Goal: Task Accomplishment & Management: Manage account settings

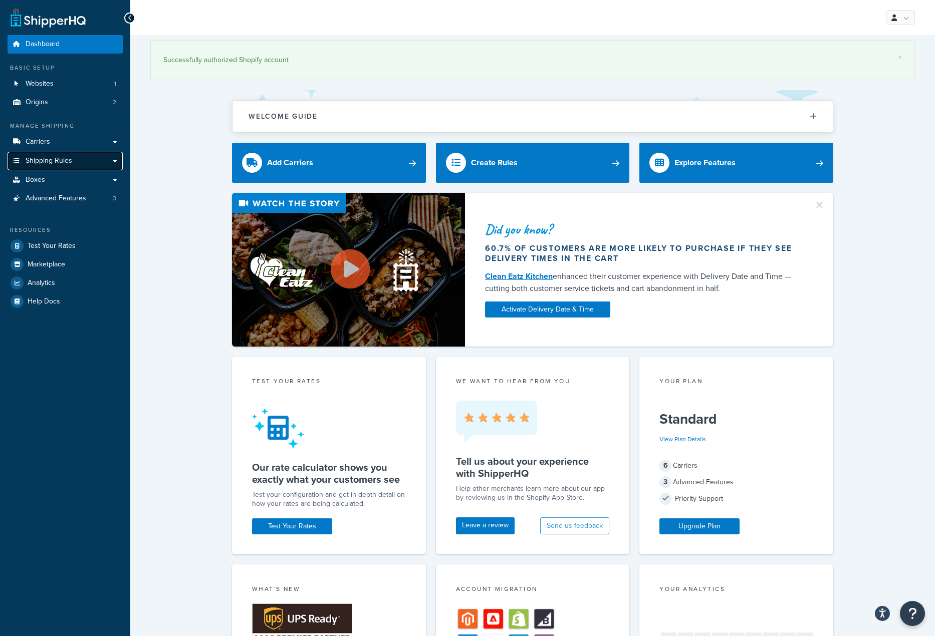
click at [47, 157] on span "Shipping Rules" at bounding box center [49, 161] width 47 height 9
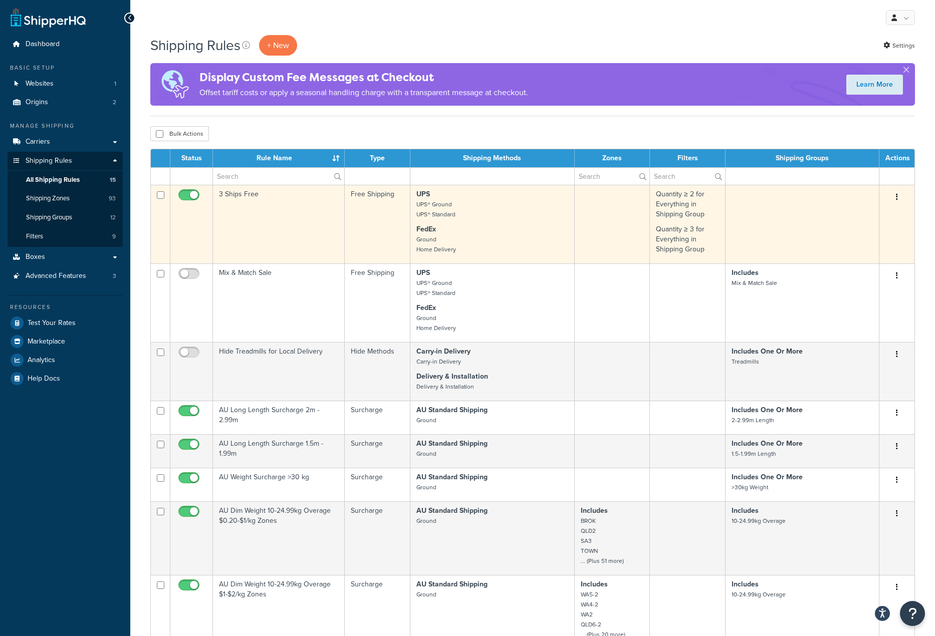
click at [492, 207] on p "UPS UPS® Ground UPS® Standard" at bounding box center [492, 204] width 152 height 30
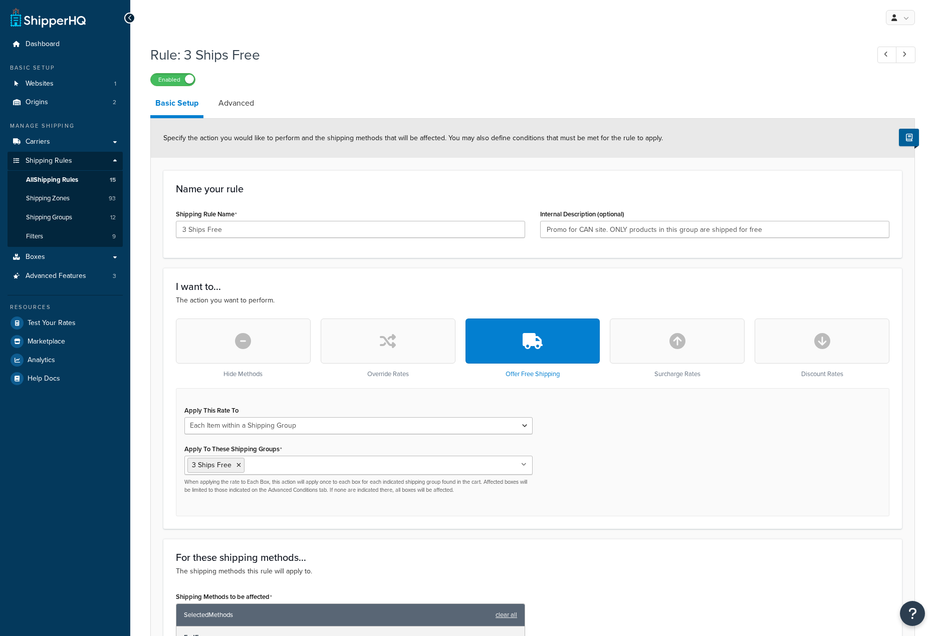
select select "ITEM"
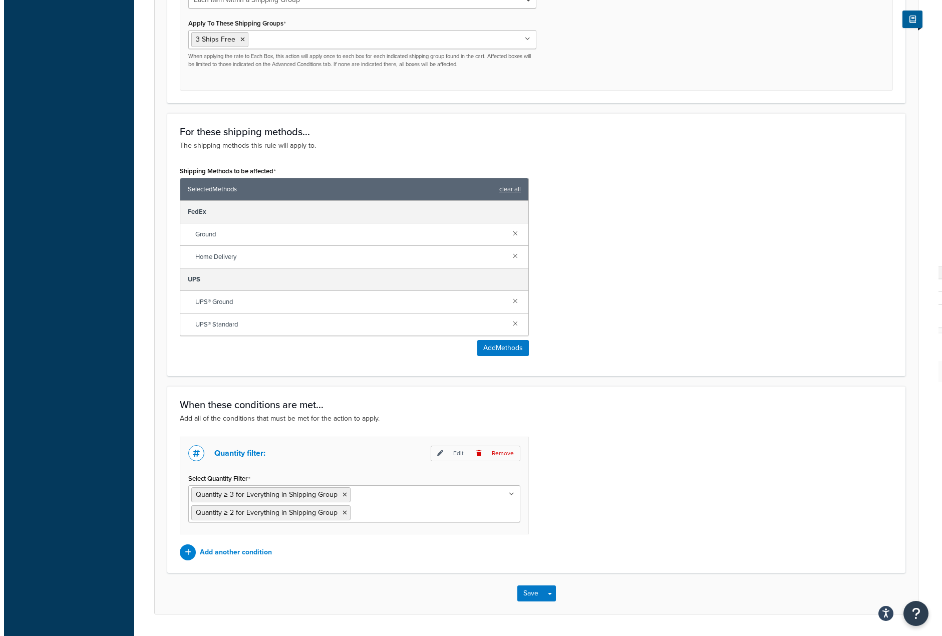
scroll to position [454, 0]
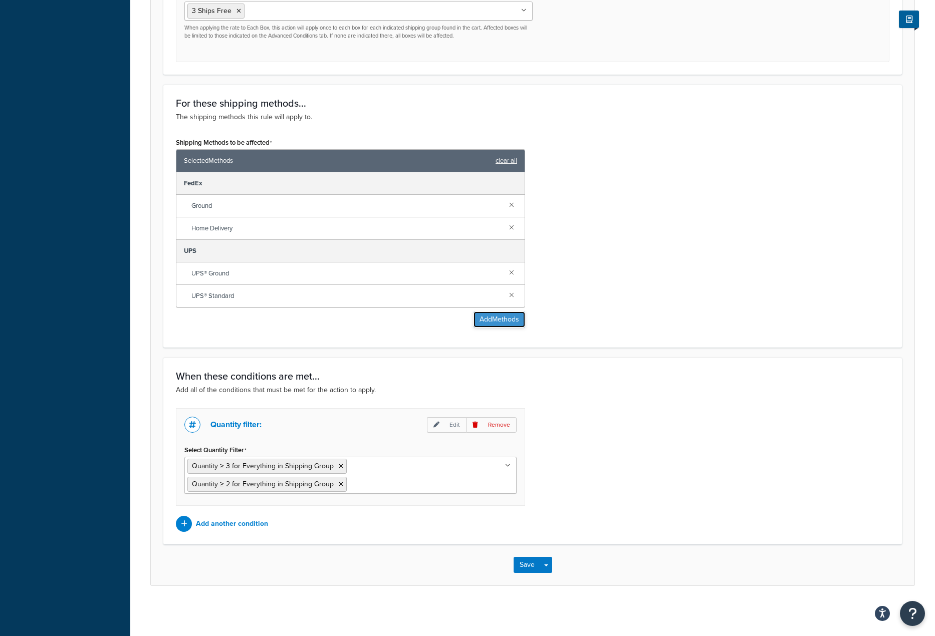
click at [492, 322] on button "Add Methods" at bounding box center [499, 320] width 52 height 16
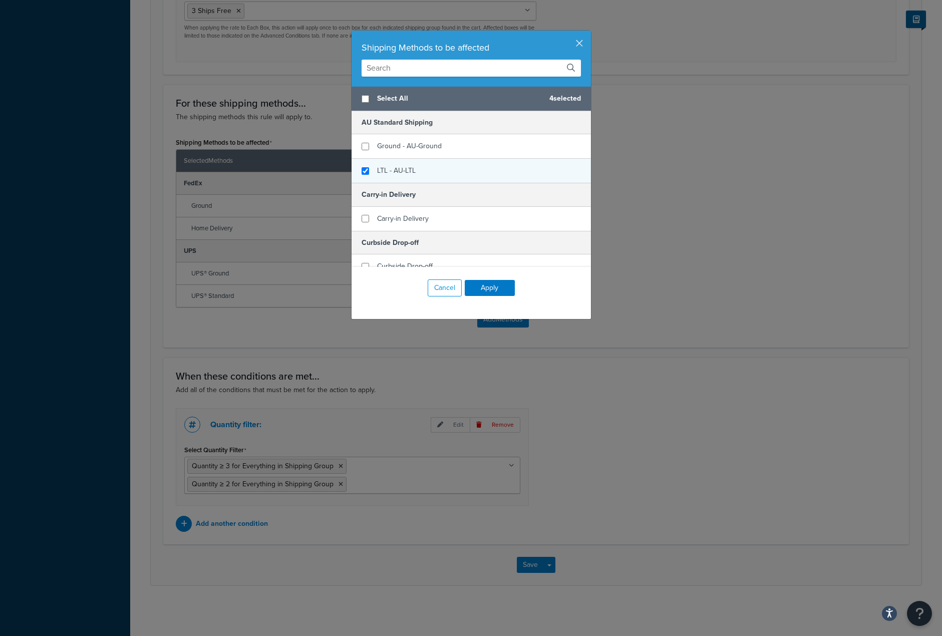
checkbox input "true"
click at [389, 171] on span "LTL - AU-LTL" at bounding box center [396, 170] width 39 height 11
checkbox input "true"
click at [387, 149] on span "Ground - AU-Ground" at bounding box center [409, 146] width 65 height 11
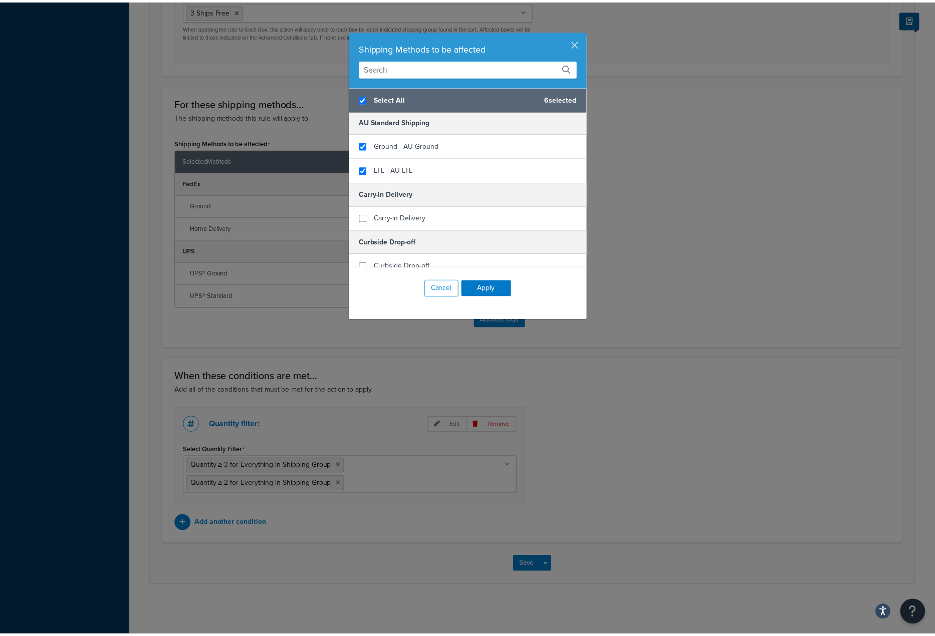
scroll to position [0, 0]
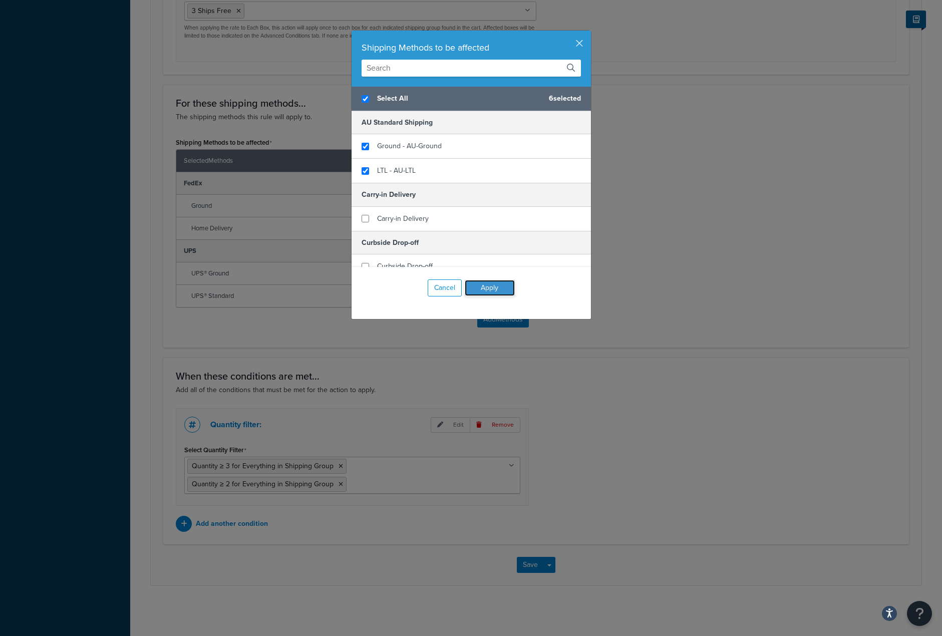
click at [490, 283] on button "Apply" at bounding box center [490, 288] width 50 height 16
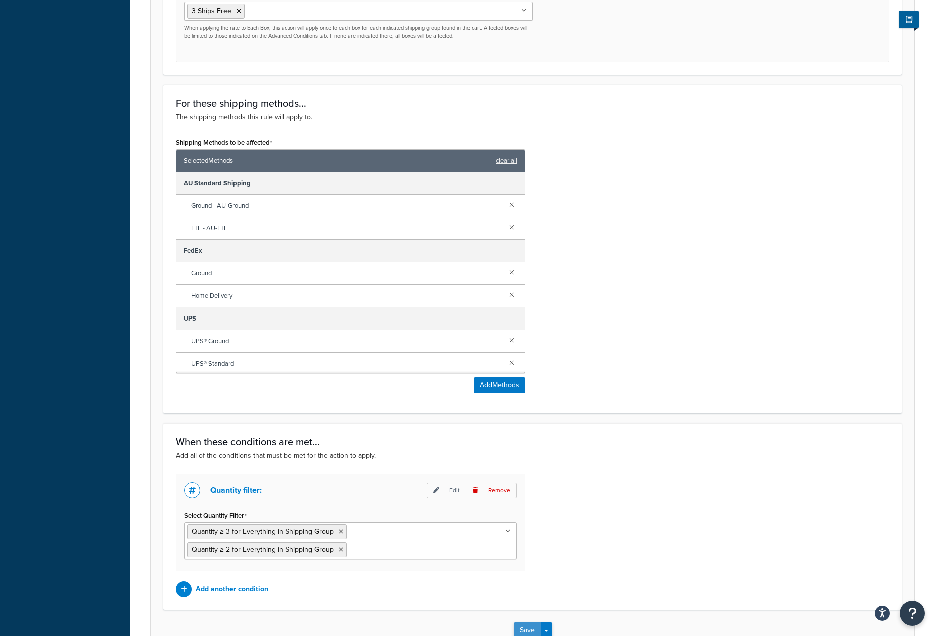
click at [525, 634] on button "Save" at bounding box center [526, 631] width 27 height 16
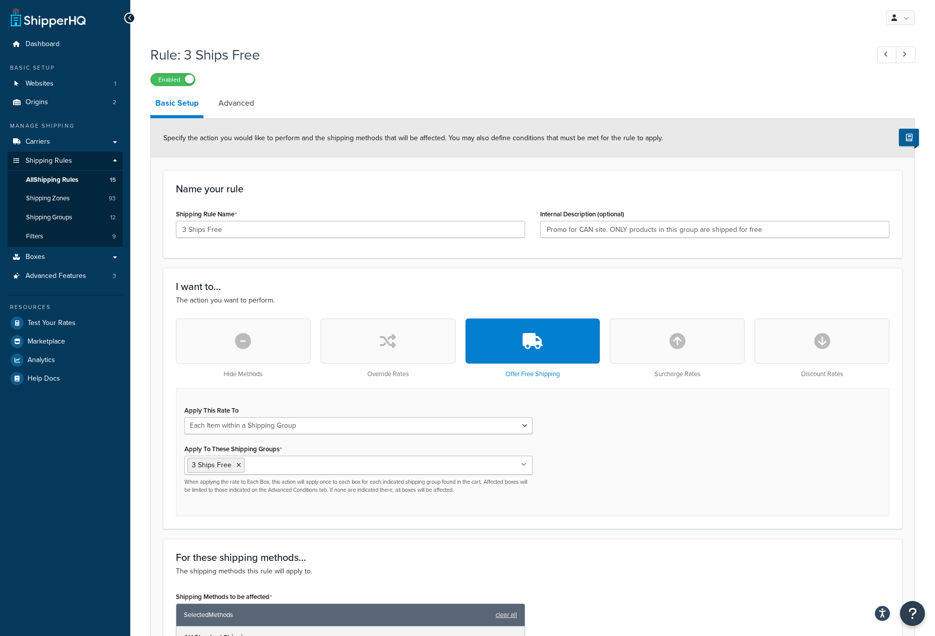
click at [763, 498] on div "Apply This Rate To Each Shipment in the Cart Each Origin in the Cart Each Shipp…" at bounding box center [532, 452] width 713 height 128
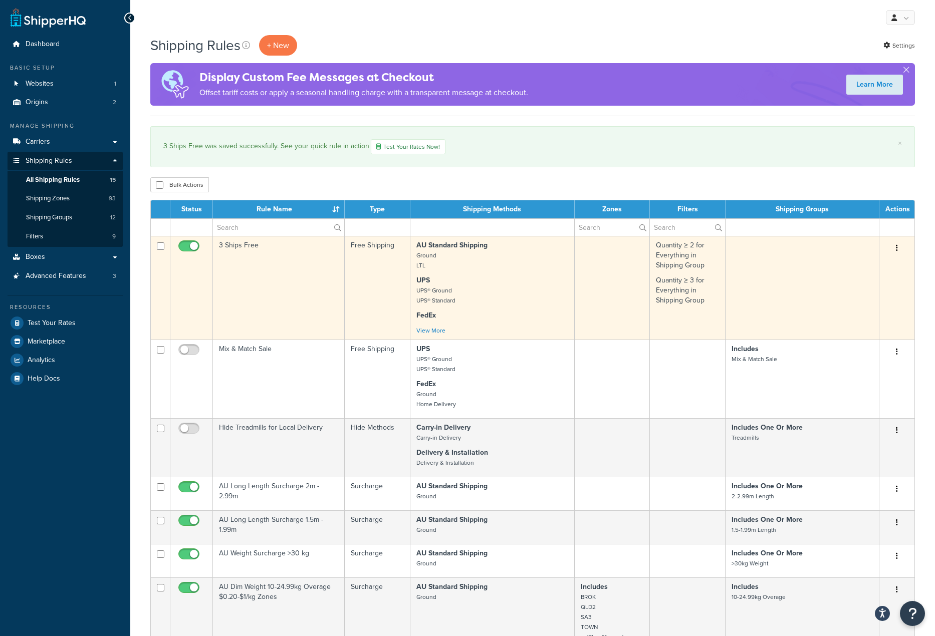
click at [501, 278] on p "UPS UPS® Ground UPS® Standard" at bounding box center [492, 291] width 152 height 30
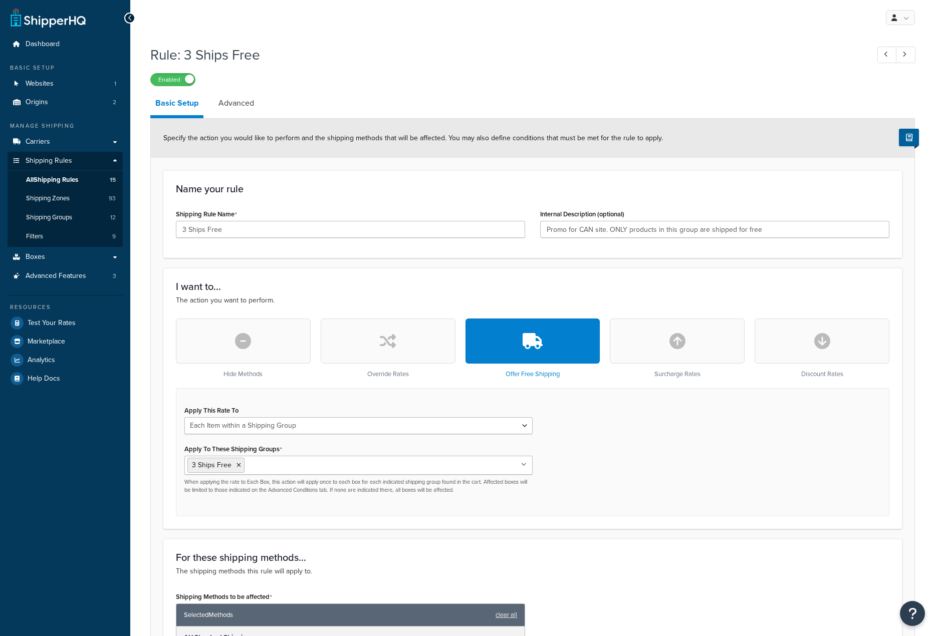
select select "ITEM"
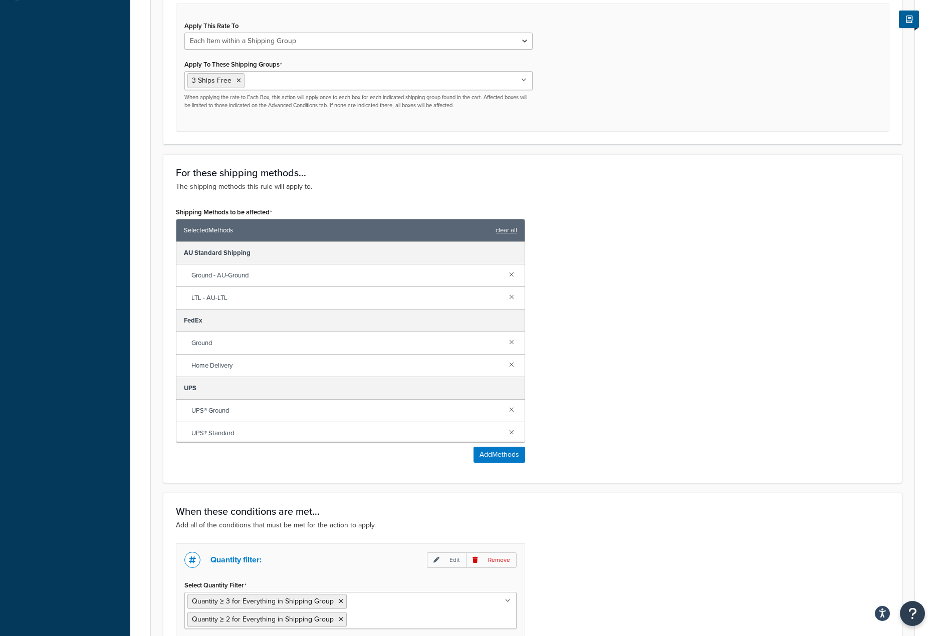
scroll to position [401, 0]
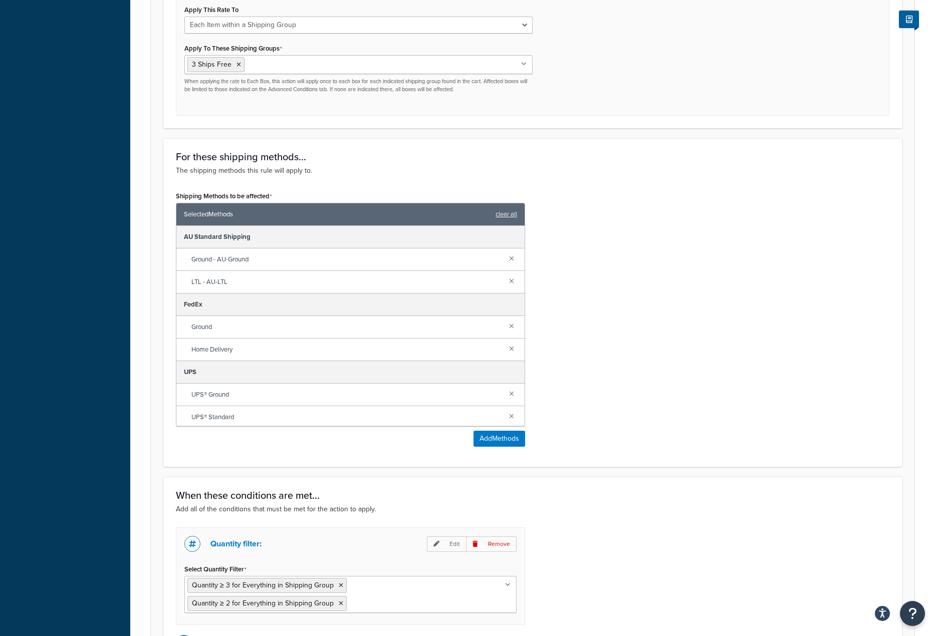
drag, startPoint x: 638, startPoint y: 380, endPoint x: 621, endPoint y: 376, distance: 17.9
click at [638, 379] on div "Shipping Methods to be affected Selected Methods clear all AU Standard Shipping…" at bounding box center [532, 322] width 728 height 266
